Goal: Transaction & Acquisition: Purchase product/service

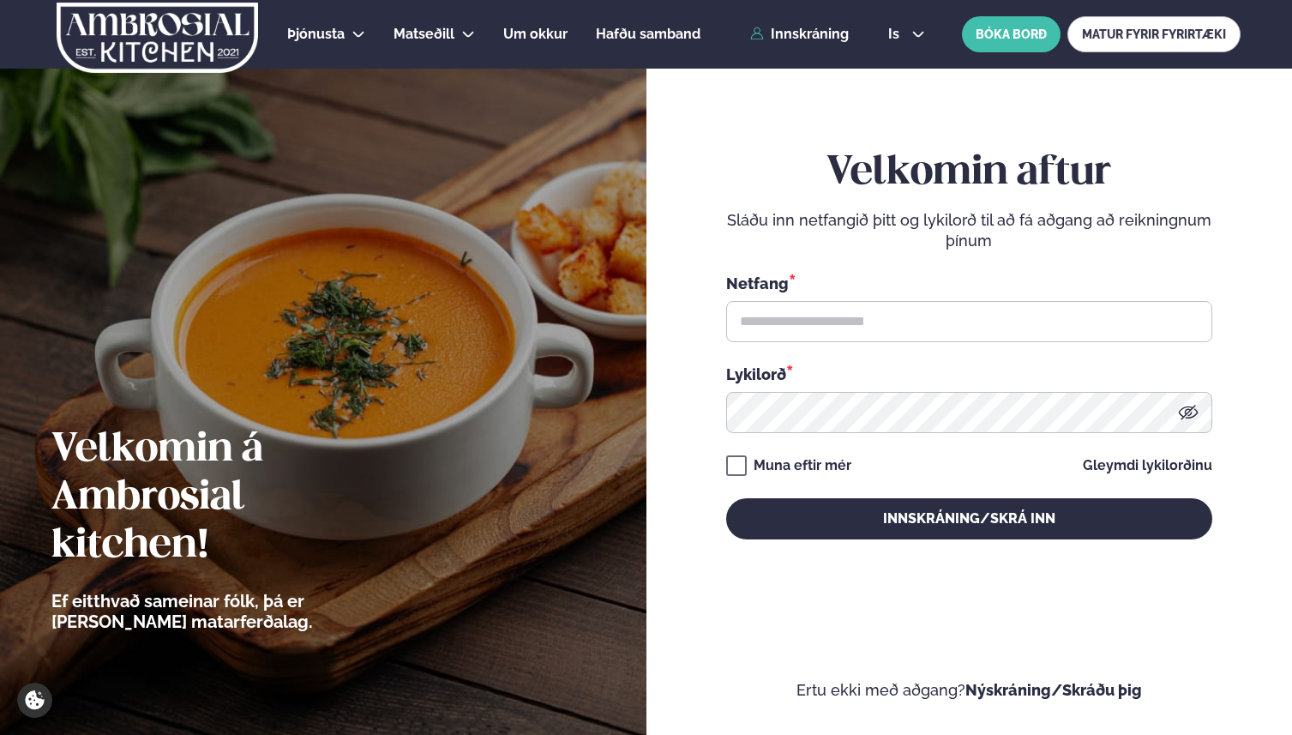
click at [908, 352] on div "Netfang * Lykilorð *" at bounding box center [969, 352] width 486 height 161
click at [909, 316] on input "text" at bounding box center [969, 321] width 486 height 41
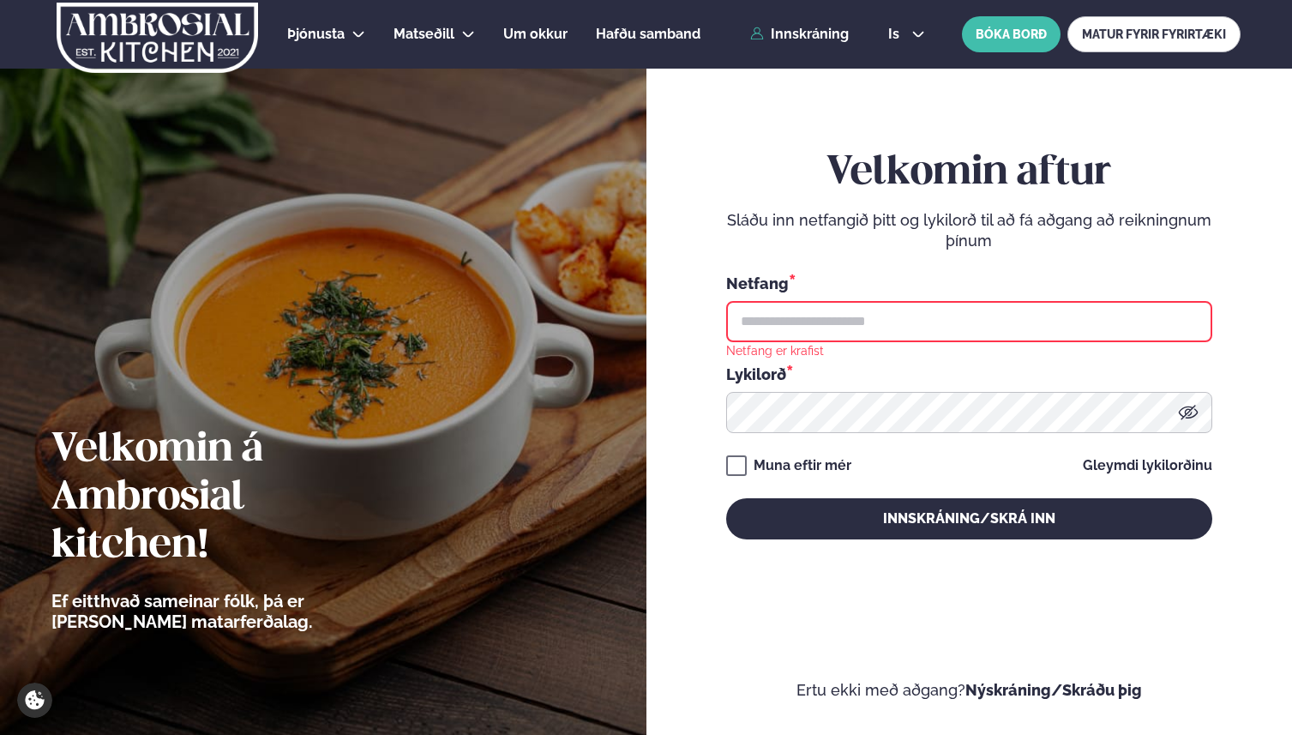
type input "**********"
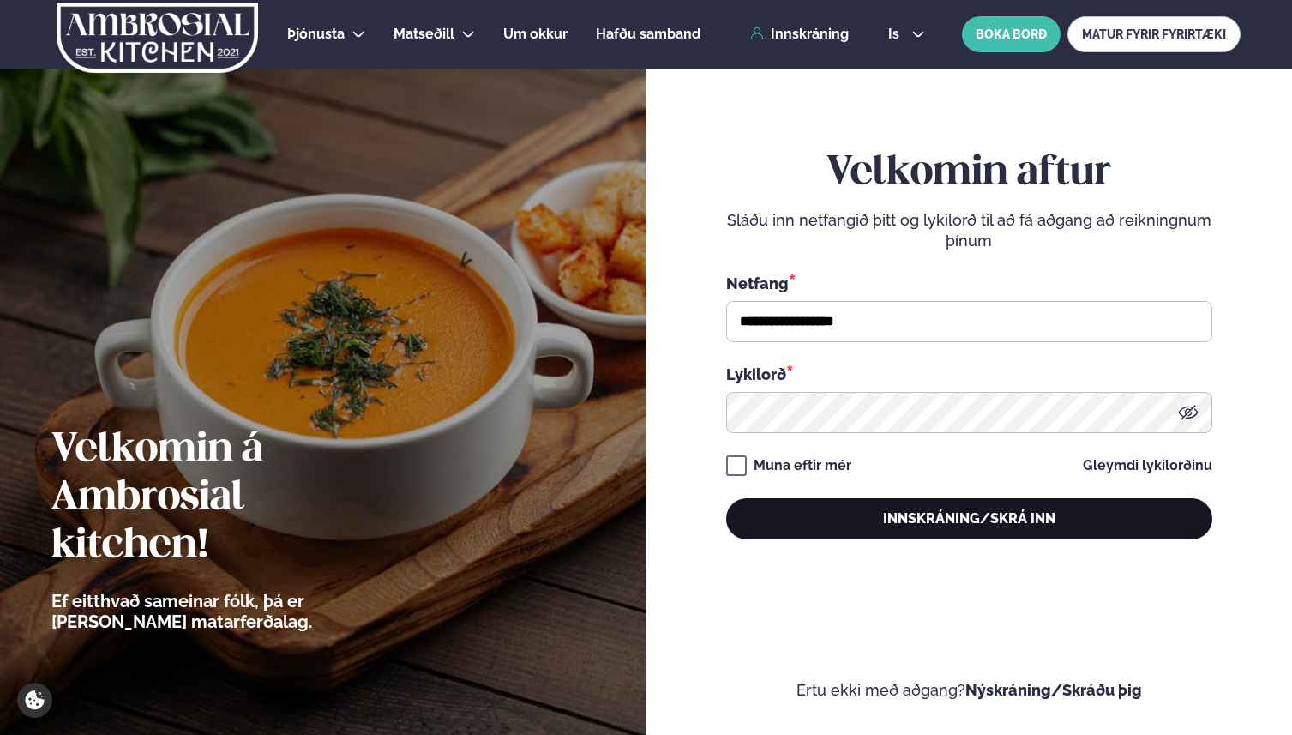
click at [848, 528] on button "Innskráning/Skrá inn" at bounding box center [969, 518] width 486 height 41
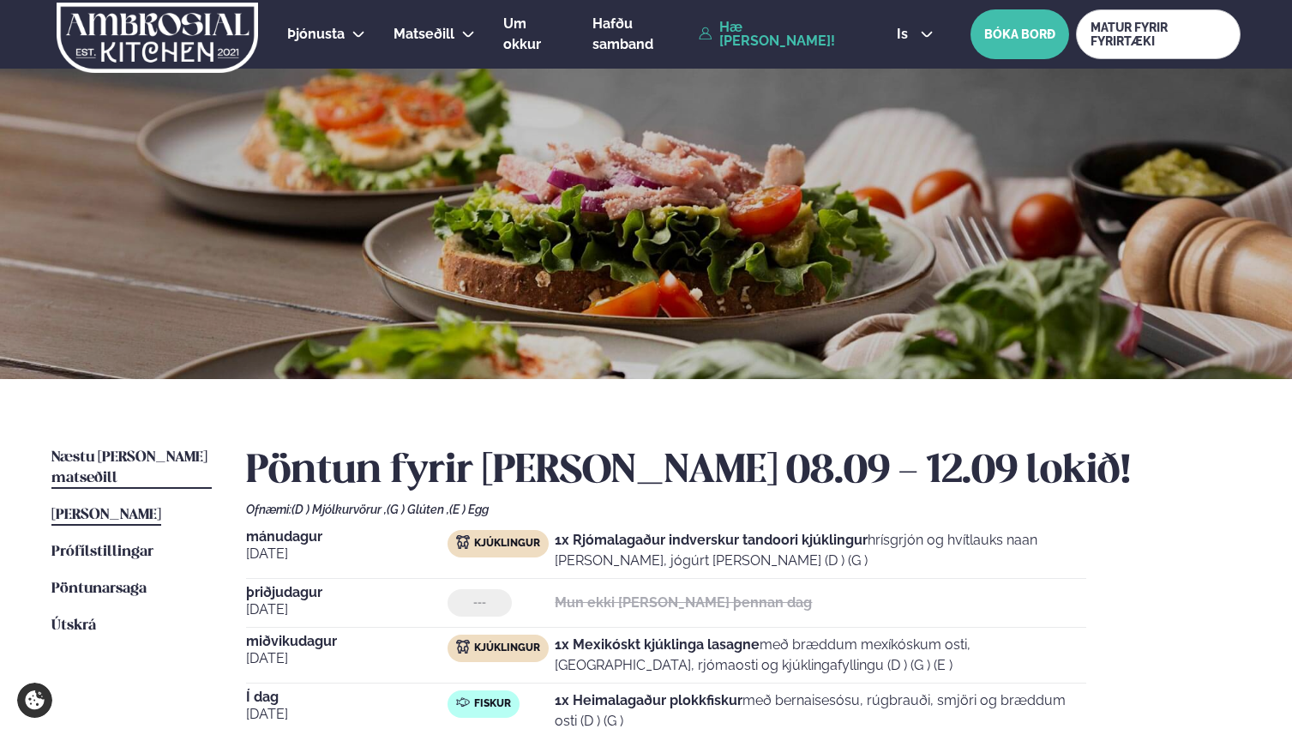
click at [105, 452] on span "Næstu [PERSON_NAME] matseðill" at bounding box center [129, 467] width 156 height 35
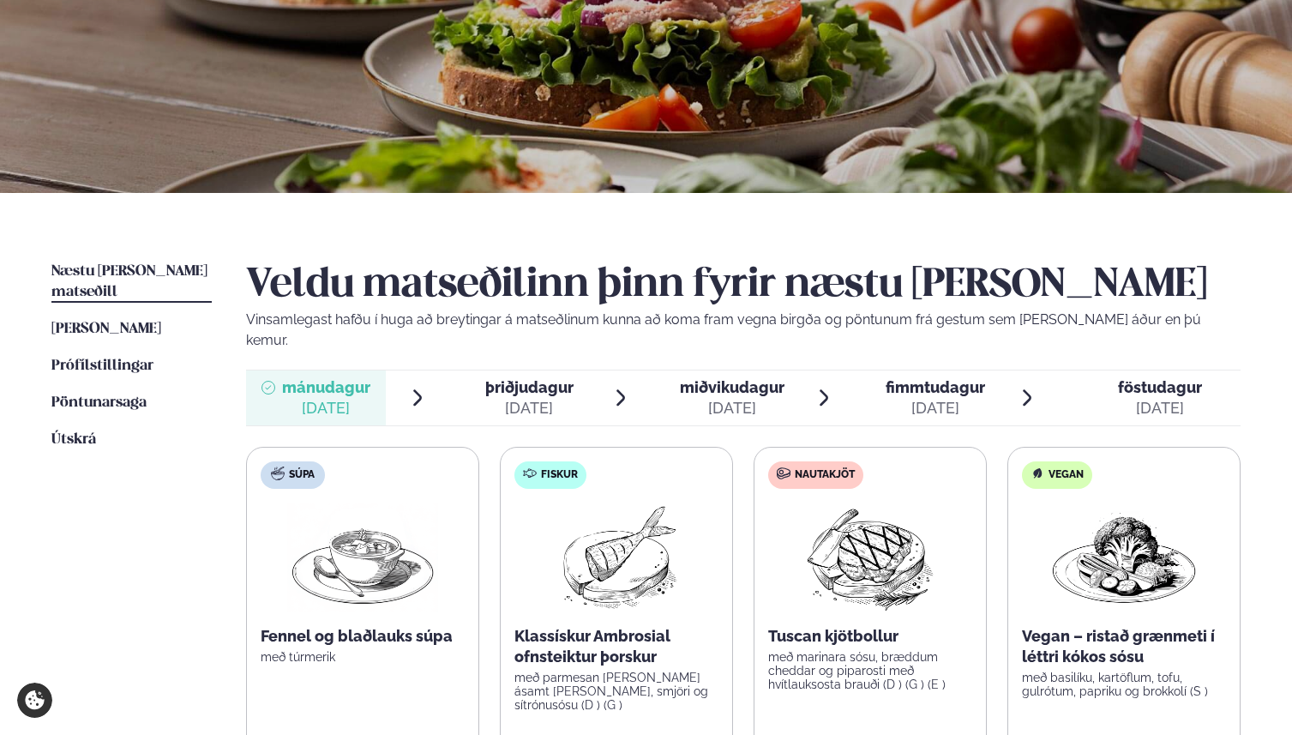
scroll to position [340, 0]
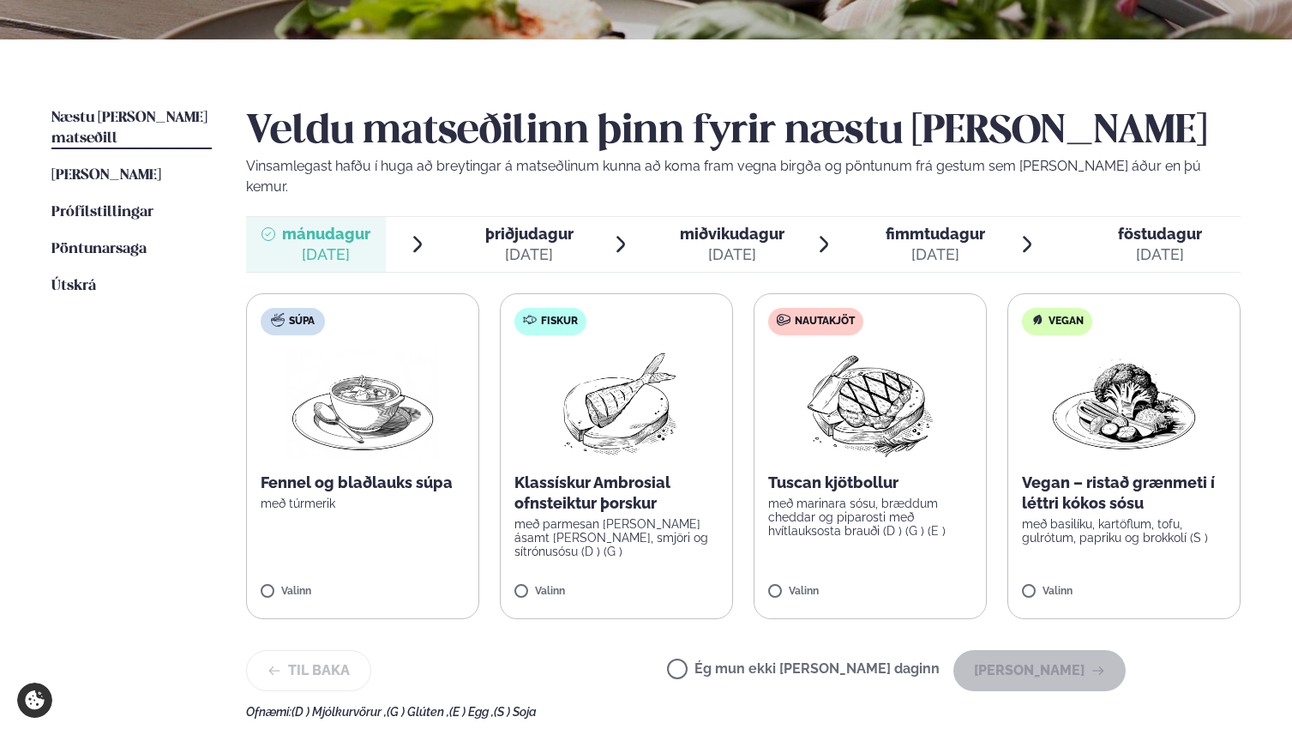
click at [937, 394] on img at bounding box center [871, 404] width 152 height 110
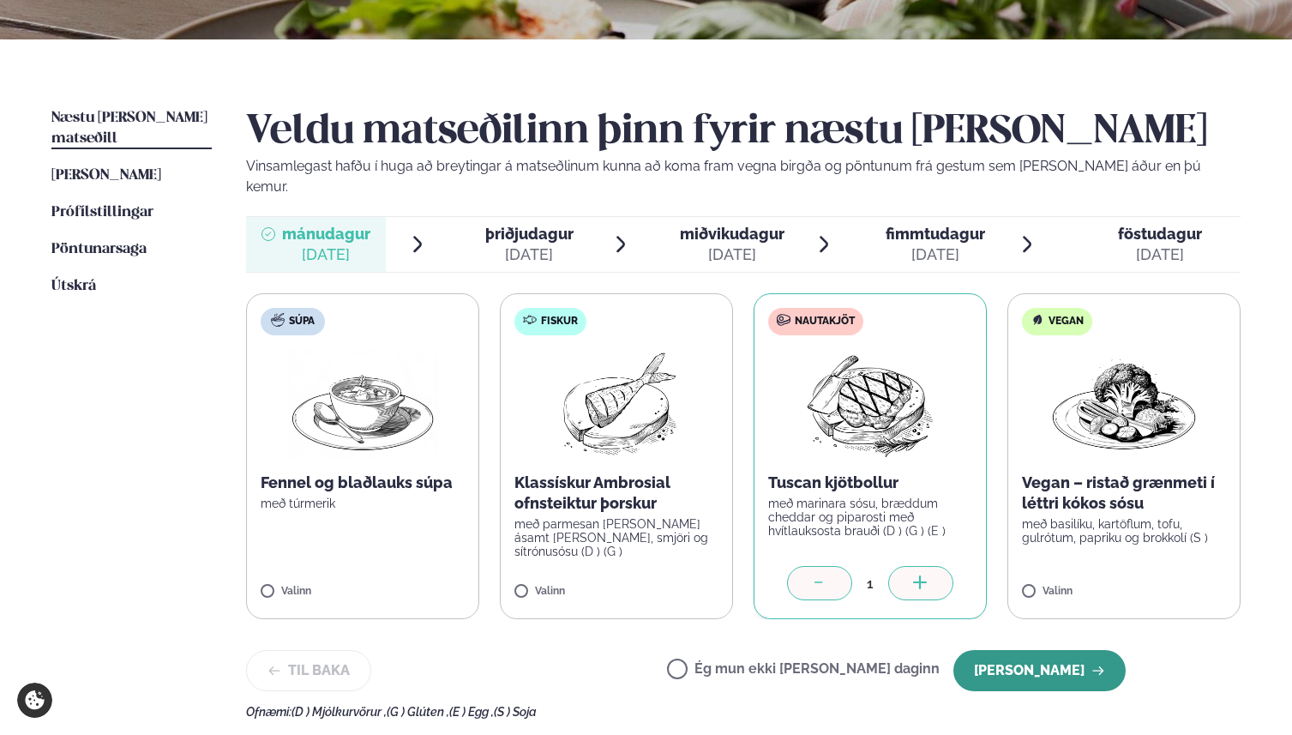
click at [1034, 670] on button "[PERSON_NAME]" at bounding box center [1040, 670] width 172 height 41
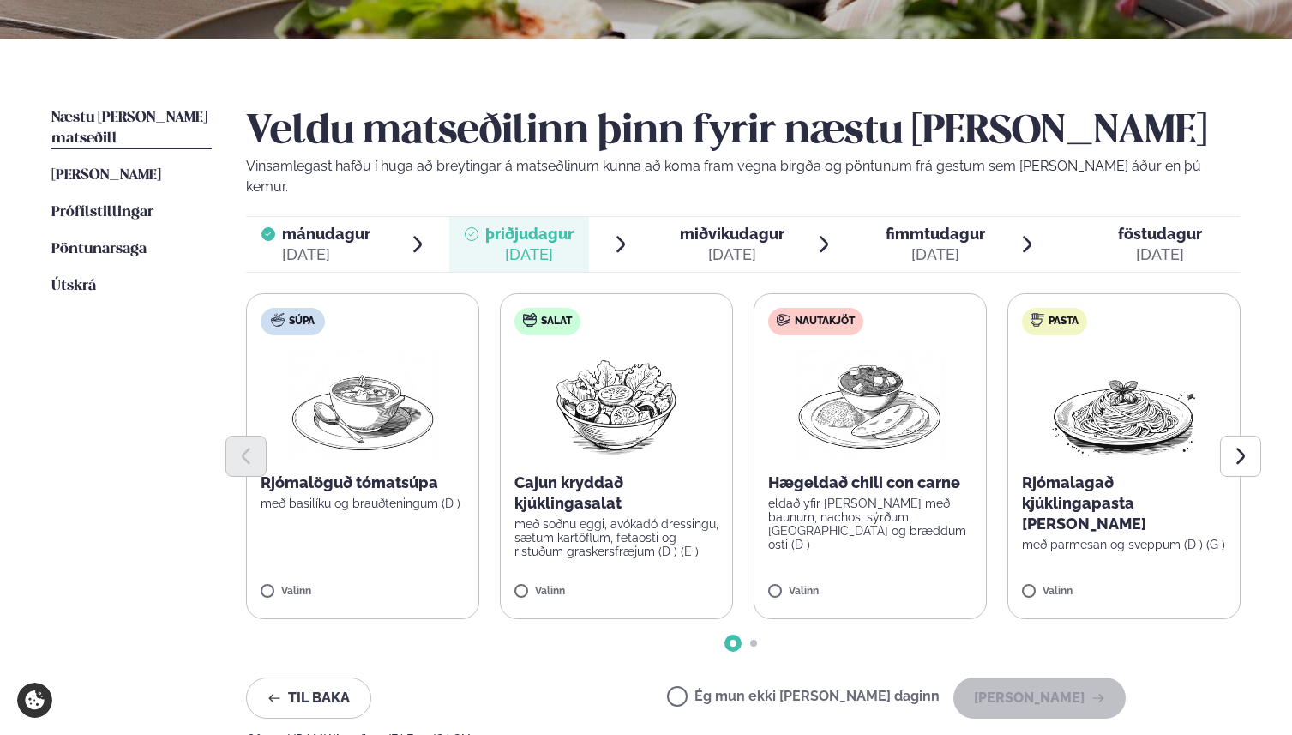
click at [892, 390] on img at bounding box center [870, 404] width 151 height 110
click at [874, 439] on div at bounding box center [743, 456] width 995 height 41
click at [1259, 444] on button "Next slide" at bounding box center [1240, 456] width 41 height 41
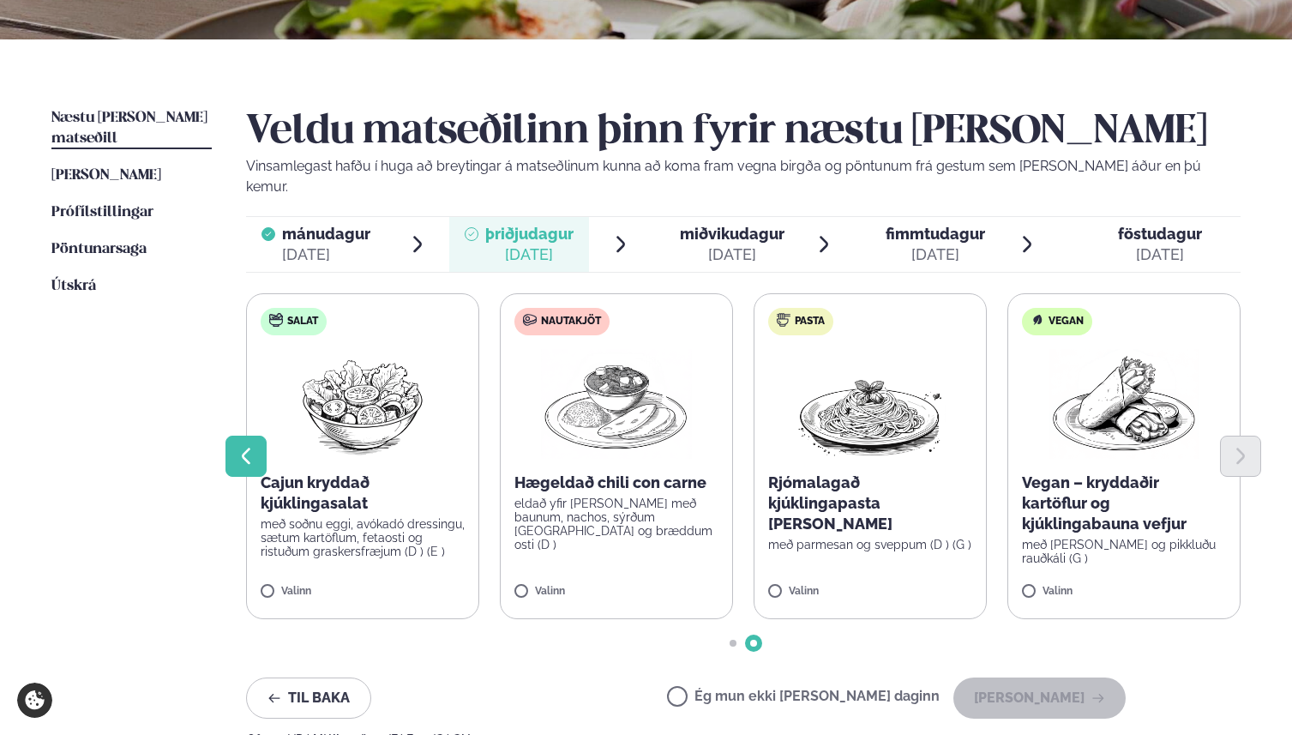
click at [247, 448] on icon "Previous slide" at bounding box center [246, 456] width 9 height 16
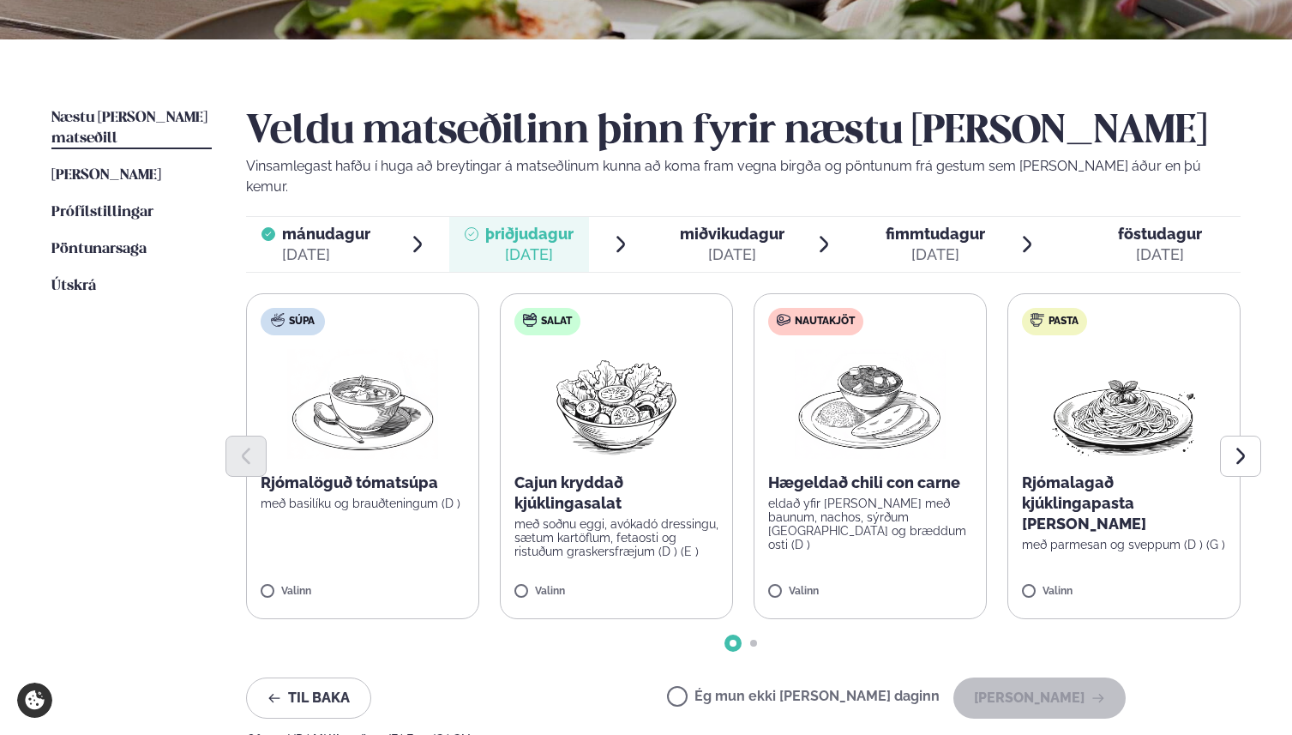
click at [884, 407] on img at bounding box center [870, 404] width 151 height 110
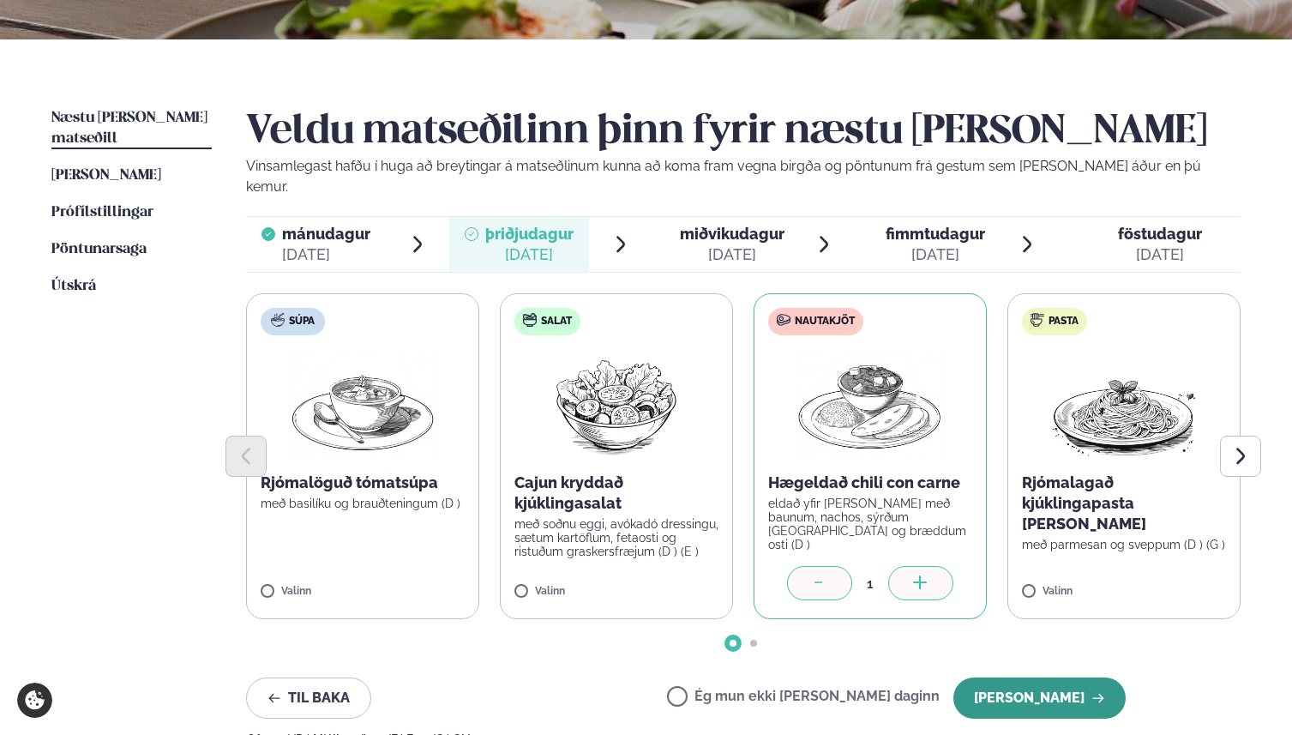
click at [1037, 678] on button "[PERSON_NAME]" at bounding box center [1040, 698] width 172 height 41
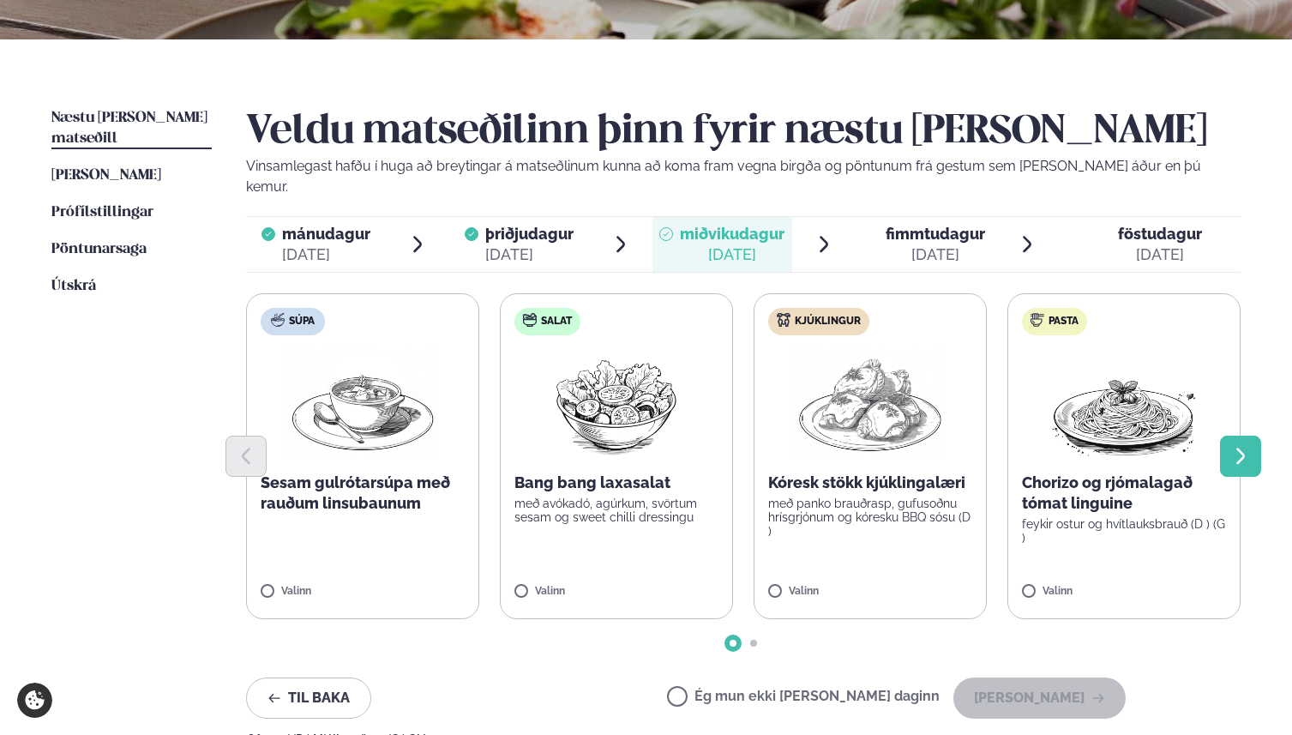
click at [1244, 446] on icon "Next slide" at bounding box center [1241, 456] width 21 height 21
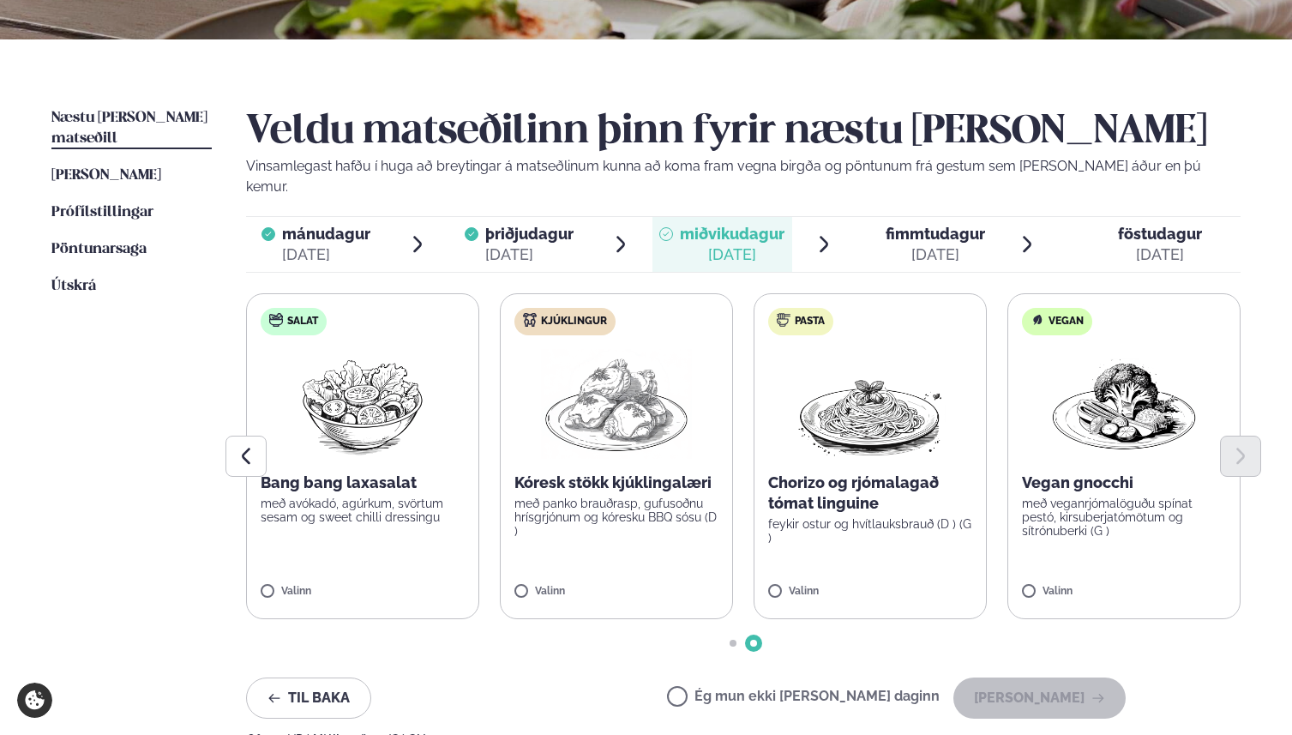
click at [610, 387] on img at bounding box center [616, 404] width 151 height 110
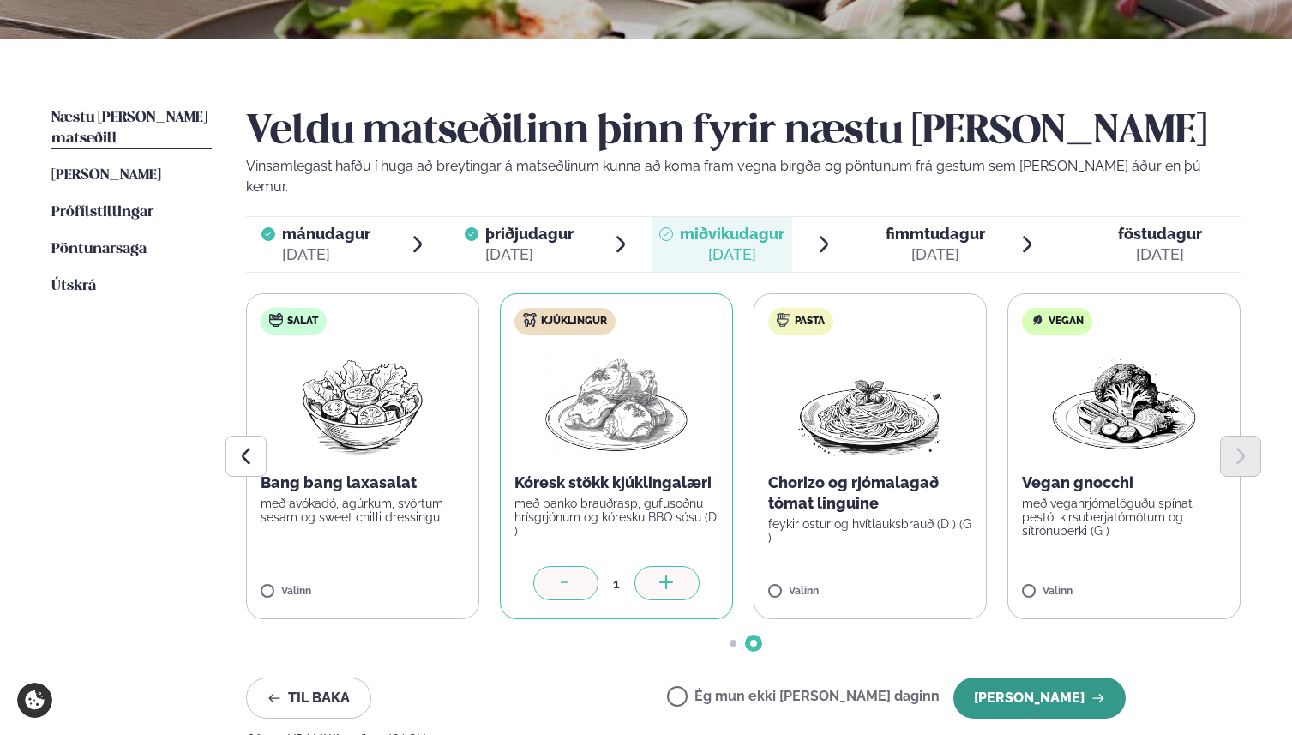
click at [1058, 678] on button "[PERSON_NAME]" at bounding box center [1040, 698] width 172 height 41
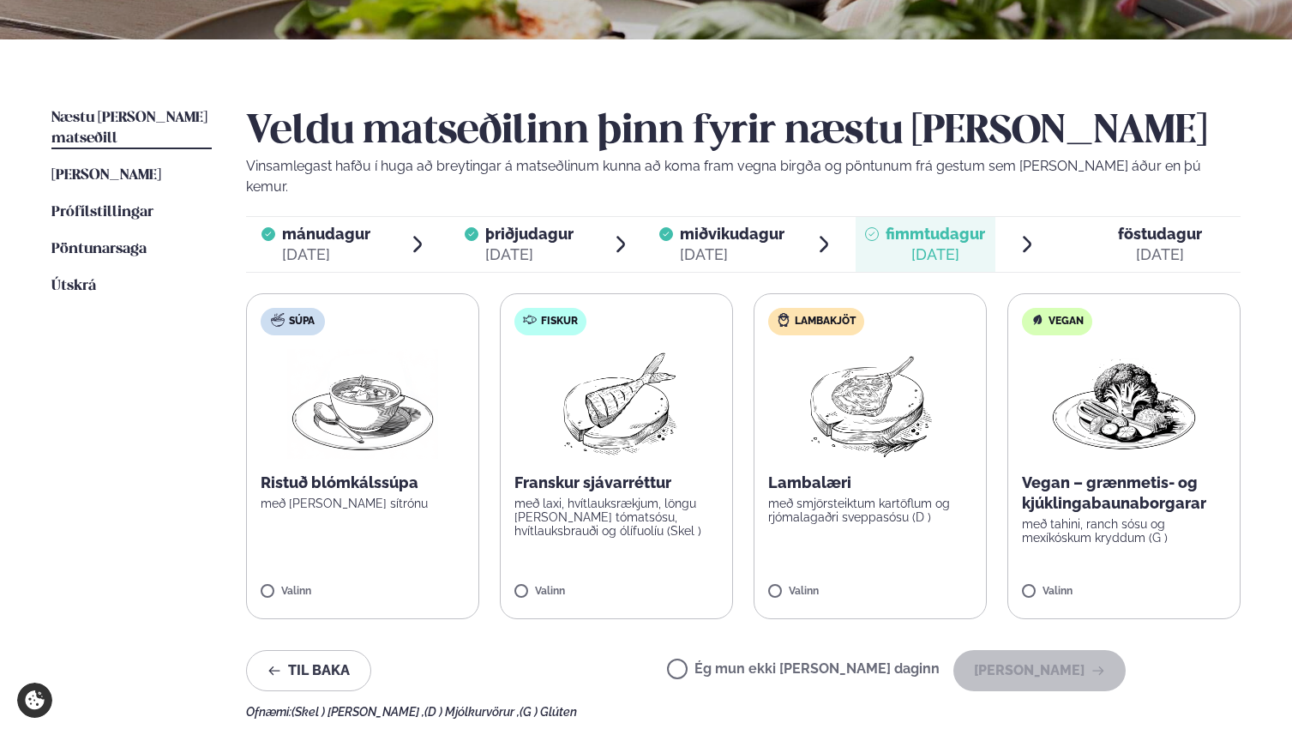
click at [863, 425] on img at bounding box center [871, 404] width 152 height 110
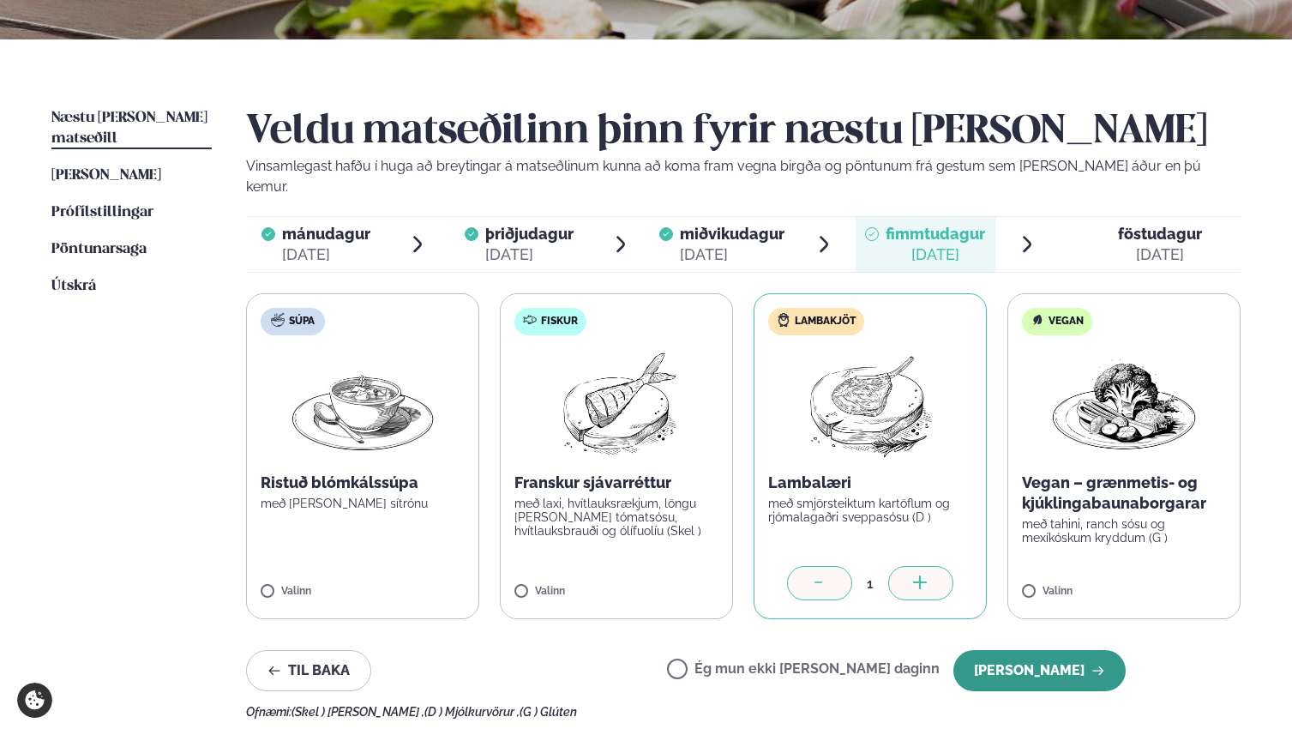
click at [1024, 655] on button "[PERSON_NAME]" at bounding box center [1040, 670] width 172 height 41
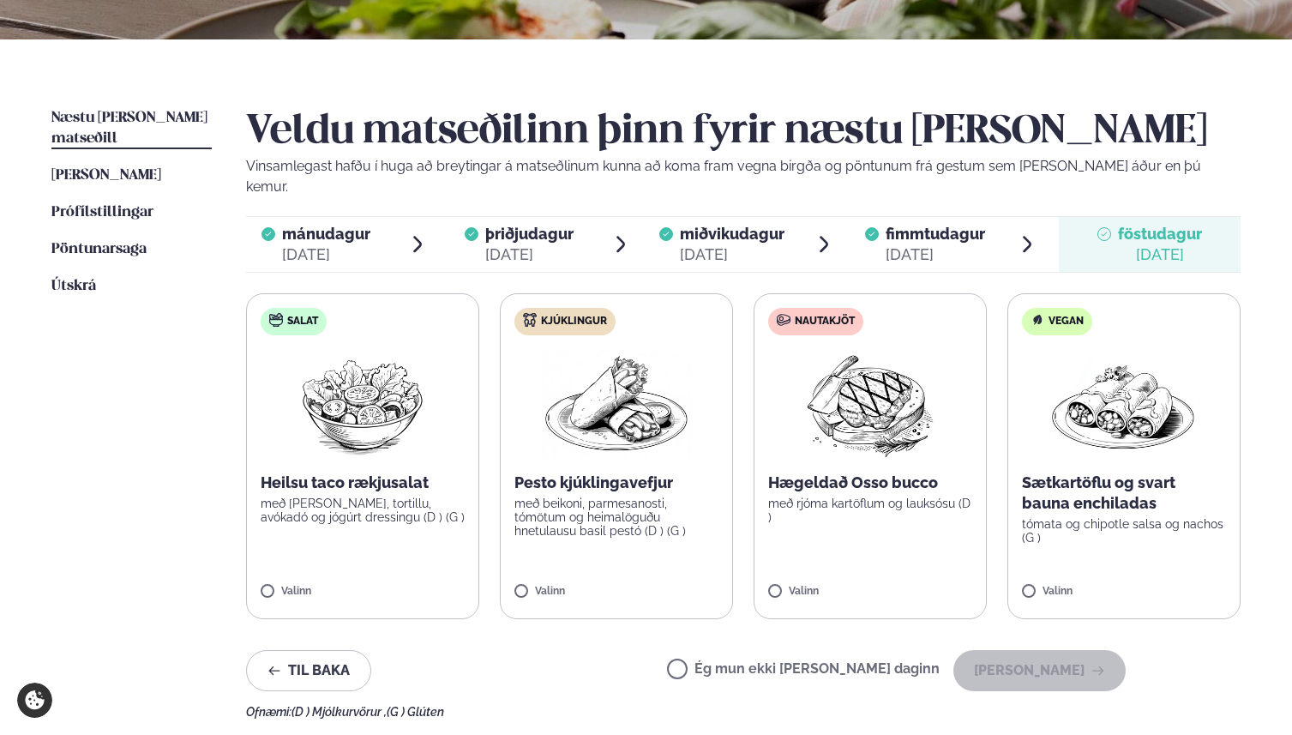
click at [780, 662] on label "Ég mun ekki [PERSON_NAME] daginn" at bounding box center [803, 671] width 273 height 18
click at [1091, 656] on button "[PERSON_NAME]" at bounding box center [1040, 670] width 172 height 41
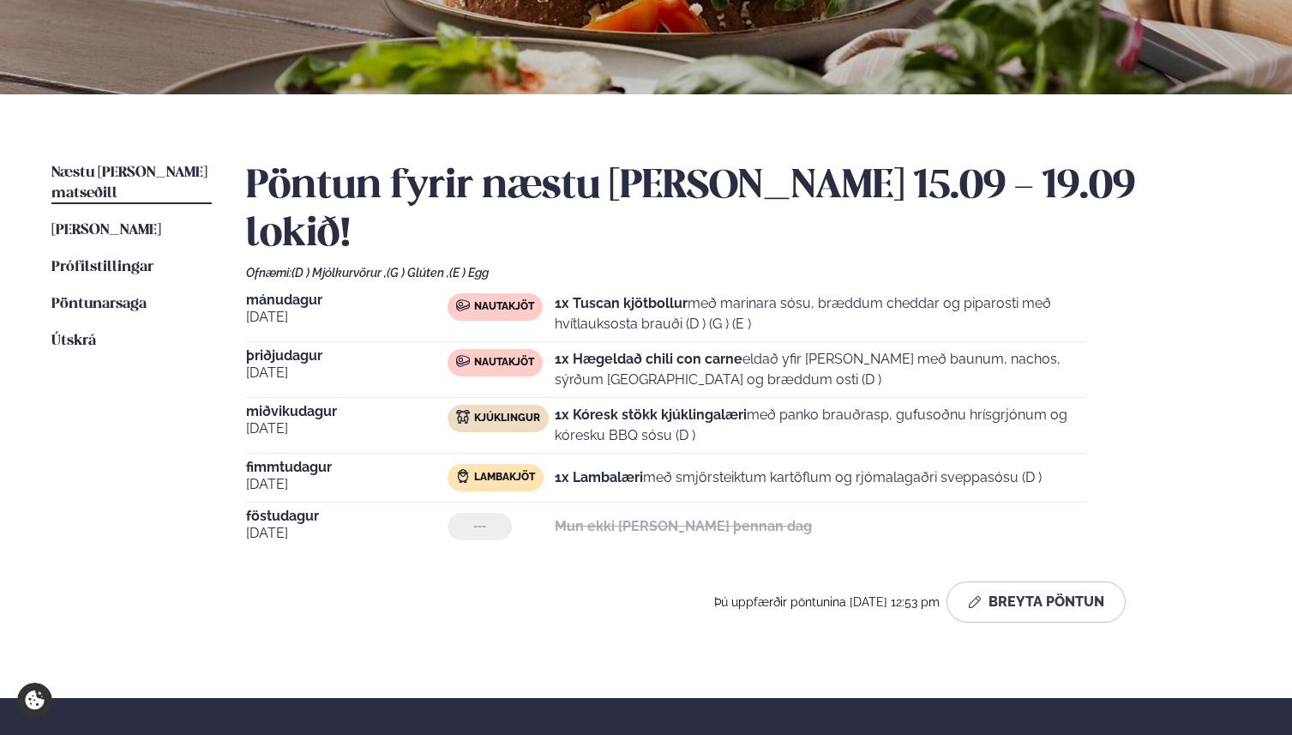
scroll to position [283, 0]
